Goal: Task Accomplishment & Management: Manage account settings

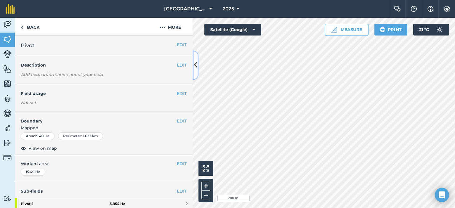
click at [196, 63] on icon at bounding box center [195, 65] width 3 height 10
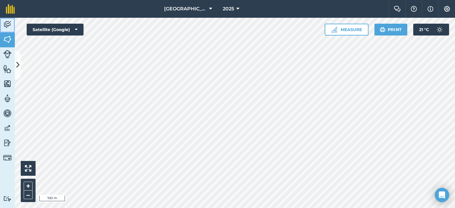
click at [8, 24] on img at bounding box center [7, 24] width 8 height 9
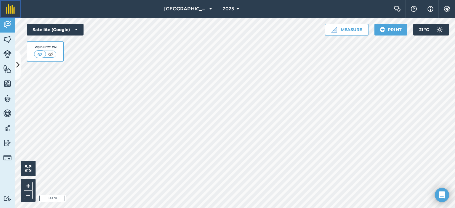
click at [12, 8] on img at bounding box center [10, 8] width 9 height 9
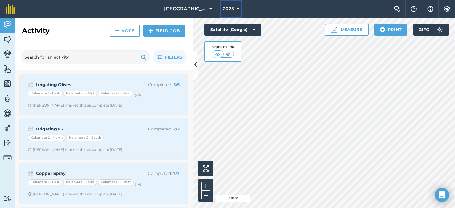
click at [229, 8] on span "2025" at bounding box center [228, 8] width 11 height 7
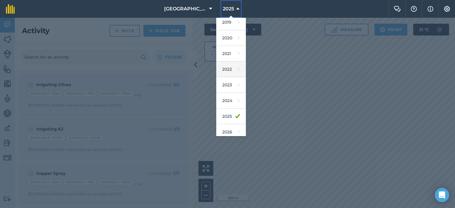
scroll to position [38, 0]
click at [283, 145] on div at bounding box center [227, 113] width 455 height 190
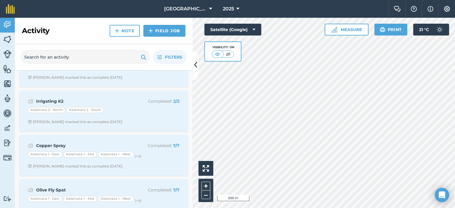
scroll to position [0, 0]
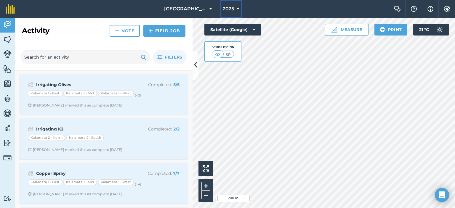
click at [236, 7] on icon at bounding box center [237, 8] width 3 height 7
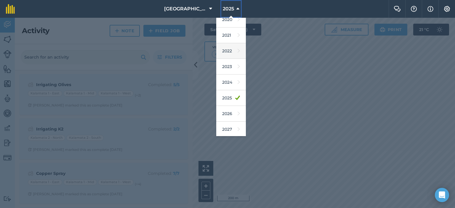
scroll to position [38, 0]
click at [228, 110] on link "2026" at bounding box center [231, 113] width 30 height 16
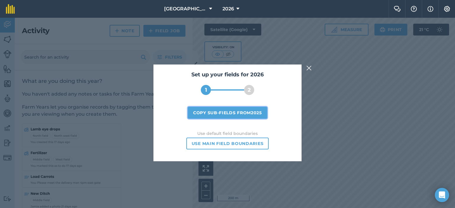
click at [259, 111] on button "Copy sub-fields from 2025" at bounding box center [227, 113] width 79 height 12
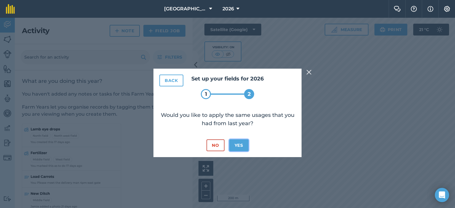
click at [239, 144] on button "Yes" at bounding box center [238, 146] width 19 height 12
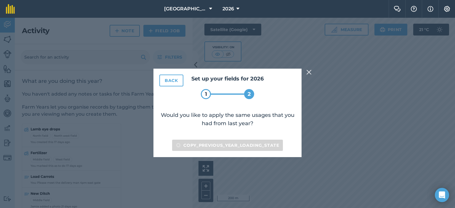
click at [307, 72] on img at bounding box center [308, 72] width 5 height 7
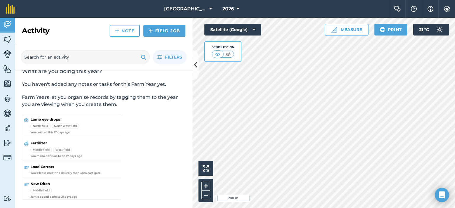
scroll to position [0, 0]
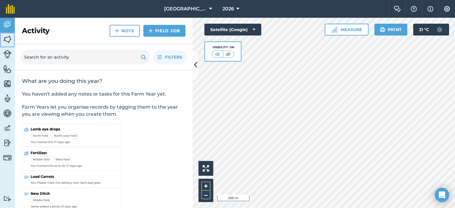
click at [8, 39] on img at bounding box center [7, 39] width 8 height 9
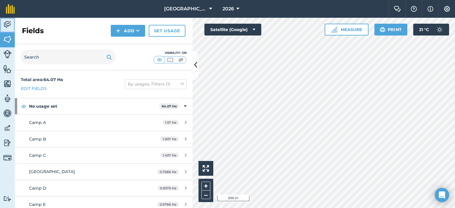
click at [7, 25] on img at bounding box center [7, 24] width 8 height 9
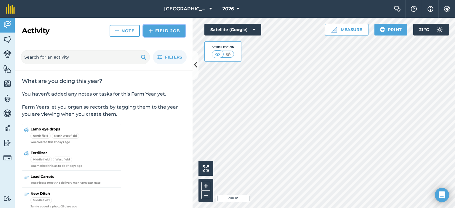
click at [164, 29] on link "Field Job" at bounding box center [164, 31] width 42 height 12
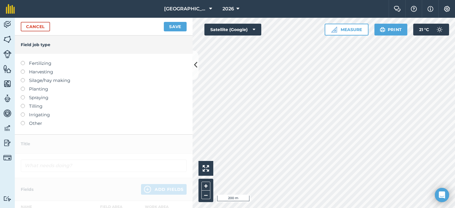
click at [34, 122] on label "Other" at bounding box center [104, 123] width 166 height 7
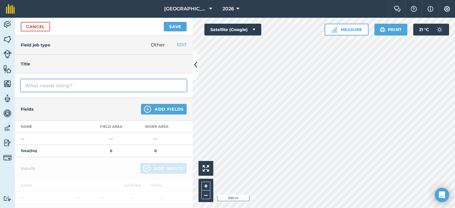
click at [94, 86] on input "text" at bounding box center [104, 85] width 166 height 12
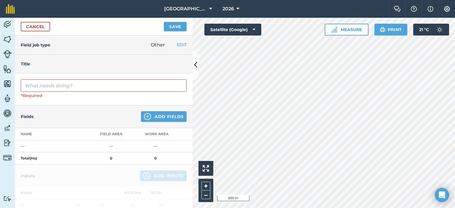
click at [89, 67] on h4 "Title" at bounding box center [104, 64] width 166 height 7
click at [46, 65] on h4 "Title" at bounding box center [104, 64] width 166 height 7
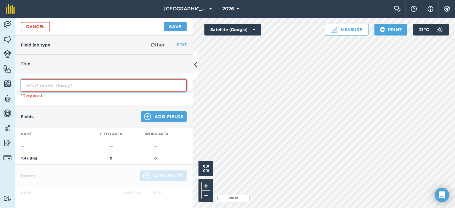
click at [47, 84] on input "text" at bounding box center [104, 85] width 166 height 12
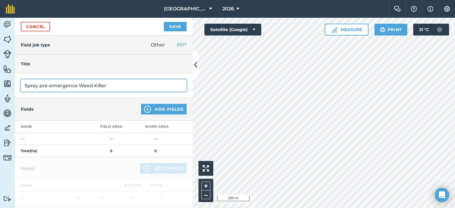
type input "Spray pre-emergence Weed Killer"
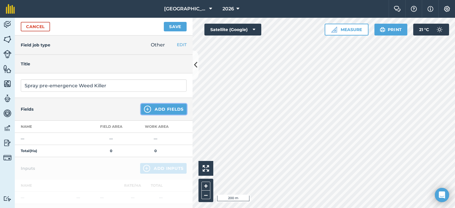
click at [153, 110] on button "Add Fields" at bounding box center [164, 109] width 46 height 11
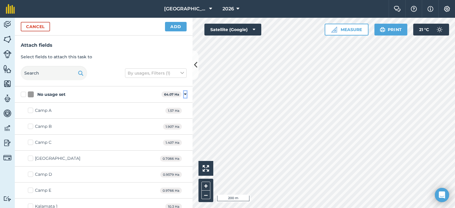
click at [184, 94] on icon at bounding box center [185, 94] width 3 height 5
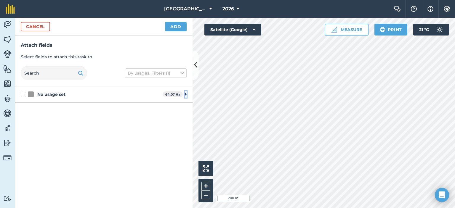
click at [185, 95] on icon at bounding box center [185, 94] width 1 height 5
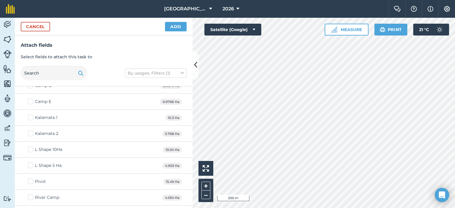
scroll to position [102, 0]
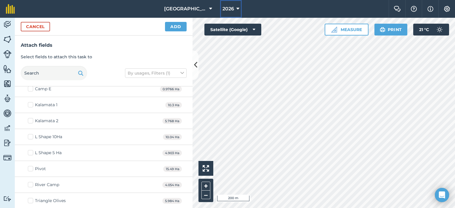
click at [237, 7] on button "2026" at bounding box center [231, 9] width 22 height 18
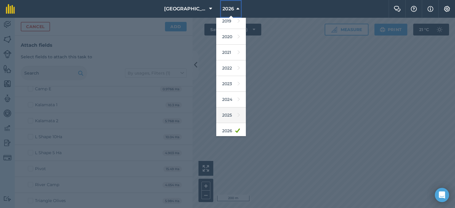
scroll to position [30, 0]
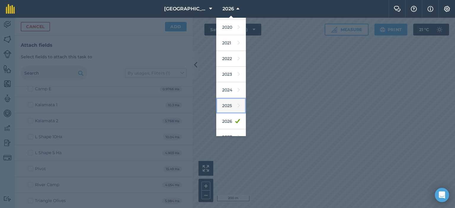
click at [229, 104] on link "2025" at bounding box center [231, 106] width 30 height 16
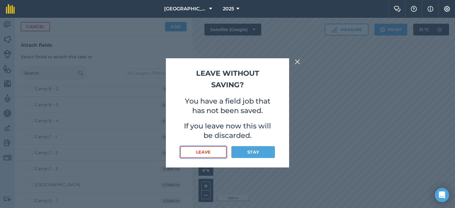
click at [214, 151] on button "Leave" at bounding box center [203, 152] width 47 height 12
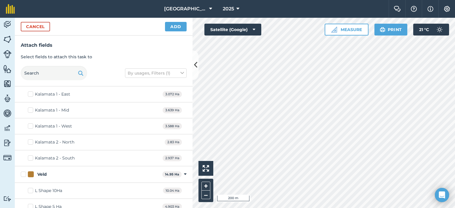
scroll to position [454, 0]
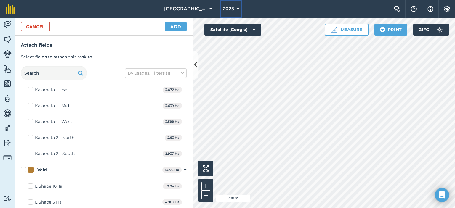
click at [225, 8] on span "2025" at bounding box center [228, 8] width 11 height 7
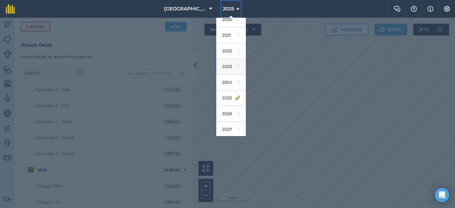
scroll to position [38, 0]
click at [227, 111] on link "2026" at bounding box center [231, 113] width 30 height 16
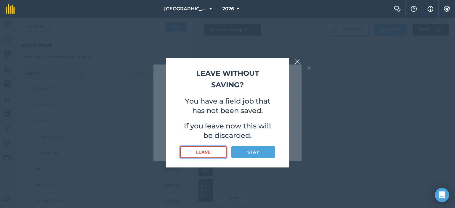
click at [213, 154] on button "Leave" at bounding box center [203, 152] width 47 height 12
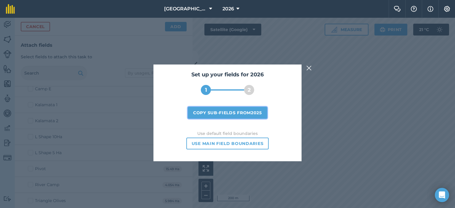
click at [252, 113] on button "Copy sub-fields from 2025" at bounding box center [227, 113] width 79 height 12
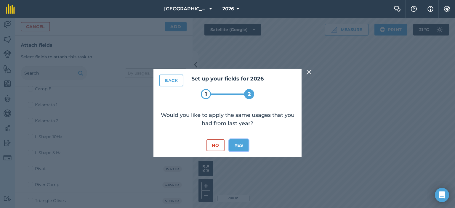
click at [240, 145] on button "Yes" at bounding box center [238, 146] width 19 height 12
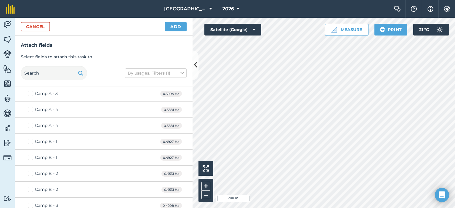
scroll to position [0, 0]
click at [5, 21] on img at bounding box center [7, 24] width 8 height 9
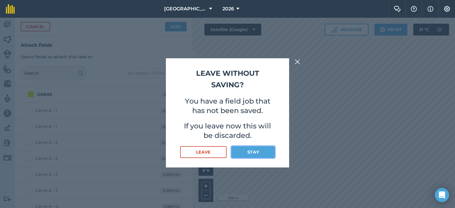
click at [251, 151] on button "Stay" at bounding box center [253, 152] width 44 height 12
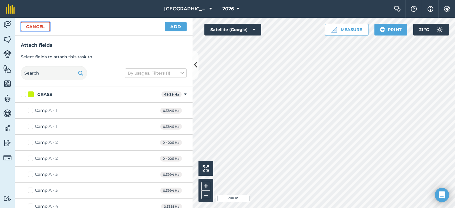
click at [35, 25] on button "Cancel" at bounding box center [35, 26] width 29 height 9
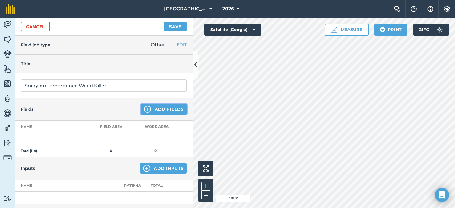
click at [162, 110] on button "Add Fields" at bounding box center [164, 109] width 46 height 11
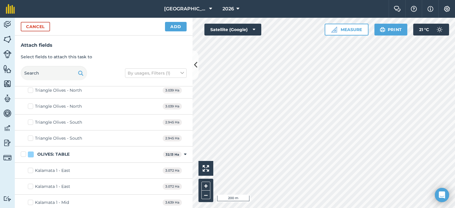
scroll to position [711, 0]
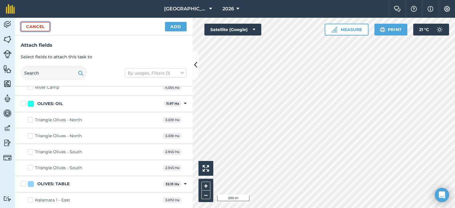
click at [38, 26] on button "Cancel" at bounding box center [35, 26] width 29 height 9
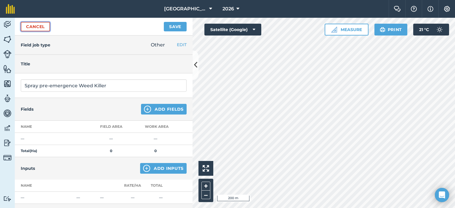
click at [43, 26] on link "Cancel" at bounding box center [35, 26] width 29 height 9
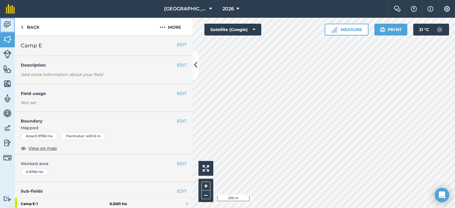
click at [7, 26] on img at bounding box center [7, 24] width 8 height 9
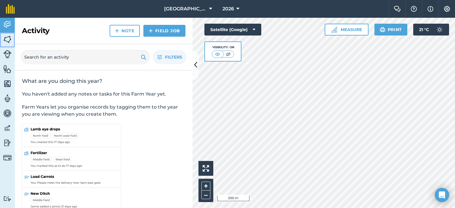
click at [9, 40] on img at bounding box center [7, 39] width 8 height 9
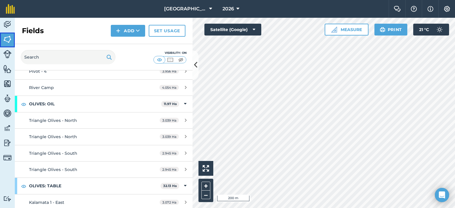
scroll to position [770, 0]
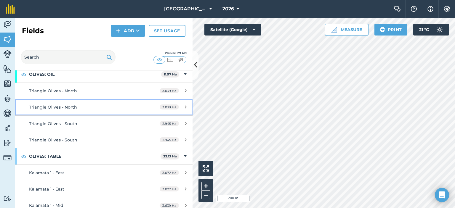
click at [185, 105] on icon at bounding box center [186, 107] width 2 height 4
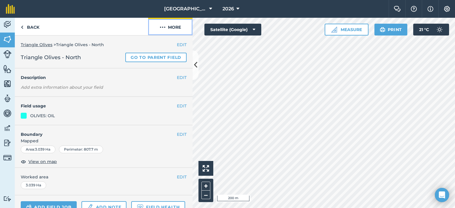
click at [163, 28] on img at bounding box center [163, 27] width 6 height 7
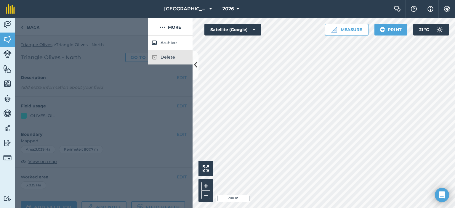
click at [169, 58] on div "Delete" at bounding box center [170, 57] width 44 height 15
click at [188, 86] on div at bounding box center [104, 122] width 178 height 173
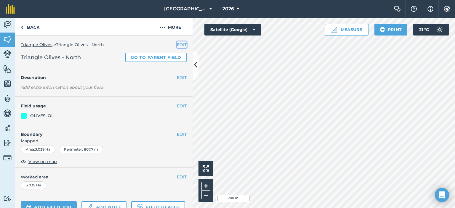
click at [177, 44] on button "EDIT" at bounding box center [182, 44] width 10 height 7
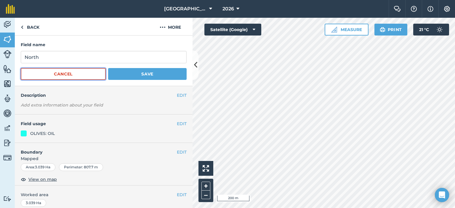
click at [86, 71] on button "Cancel" at bounding box center [63, 74] width 85 height 12
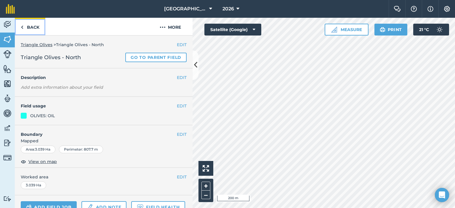
click at [28, 28] on link "Back" at bounding box center [30, 26] width 31 height 17
